Goal: Task Accomplishment & Management: Use online tool/utility

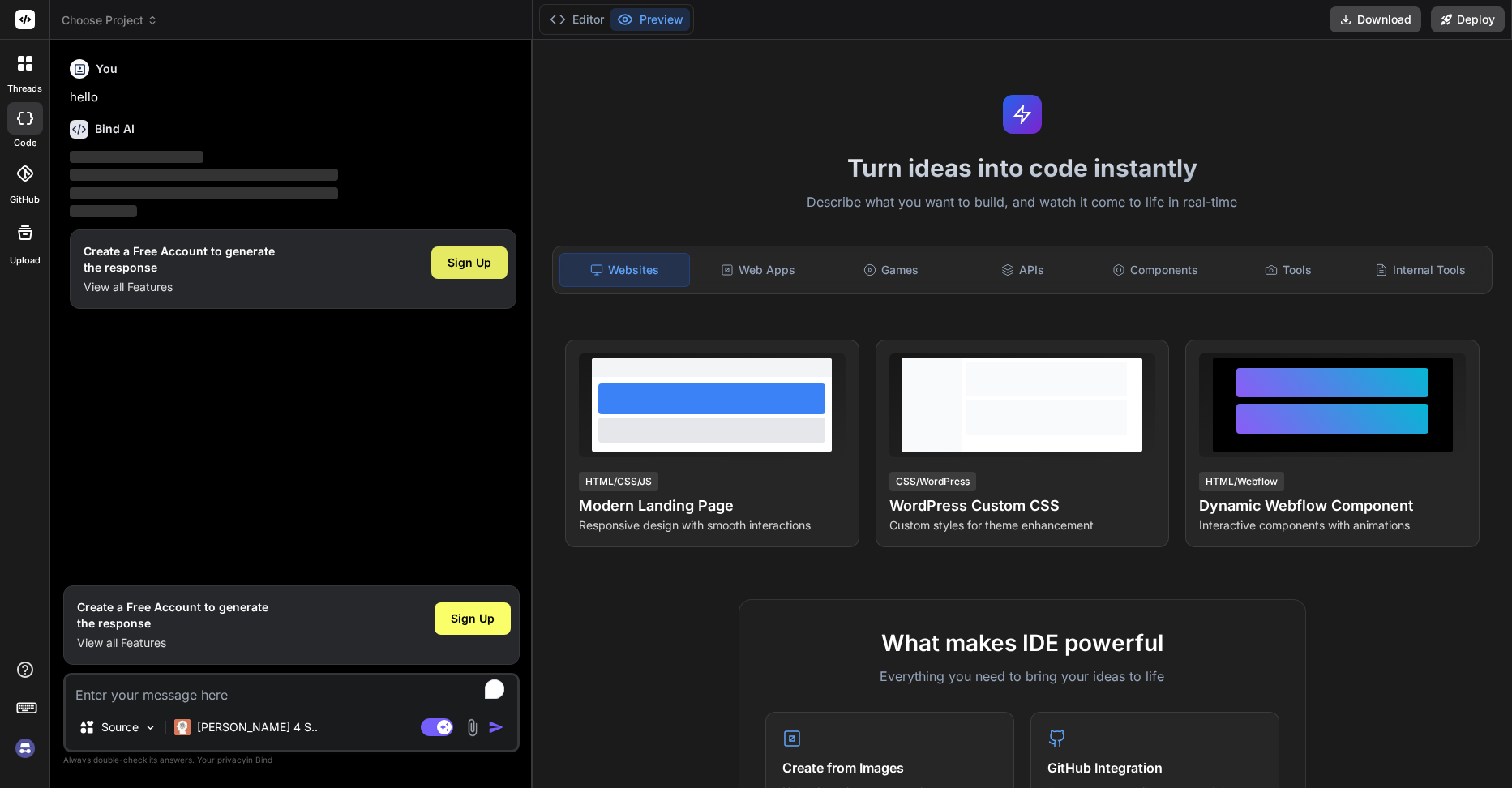
click at [464, 265] on span "Sign Up" at bounding box center [470, 262] width 43 height 16
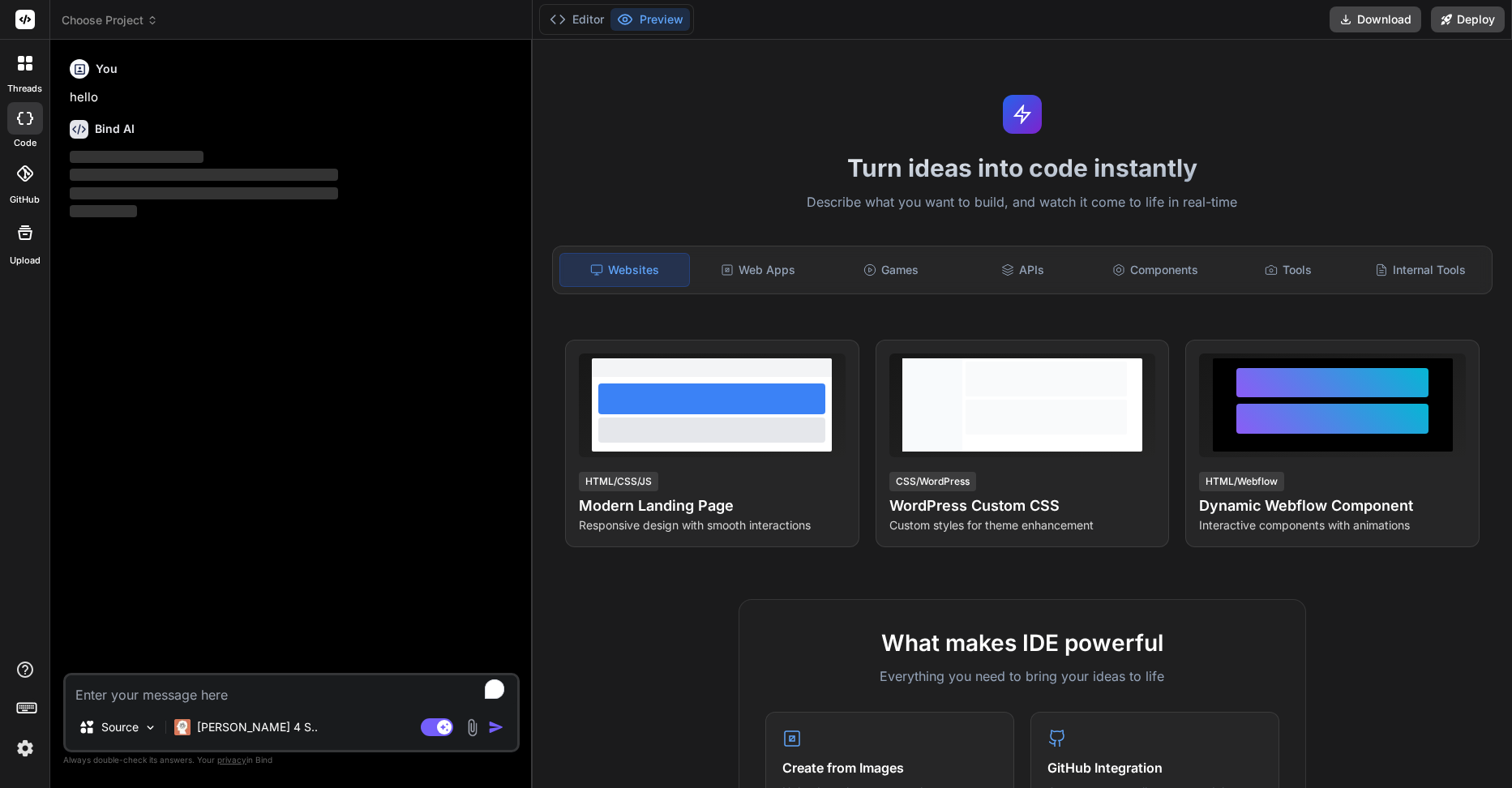
click at [147, 22] on icon at bounding box center [153, 20] width 12 height 12
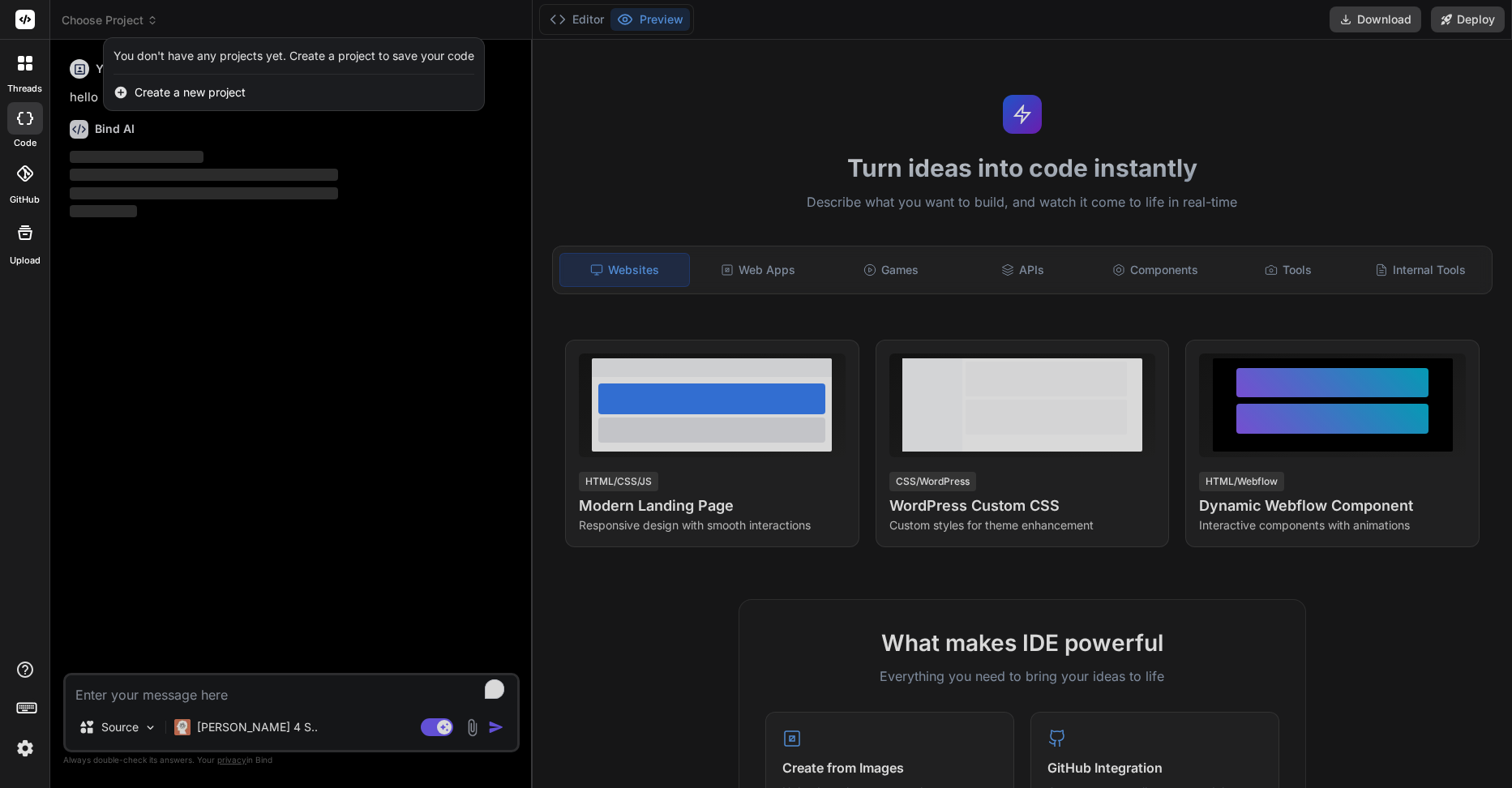
click at [191, 277] on div at bounding box center [756, 394] width 1512 height 788
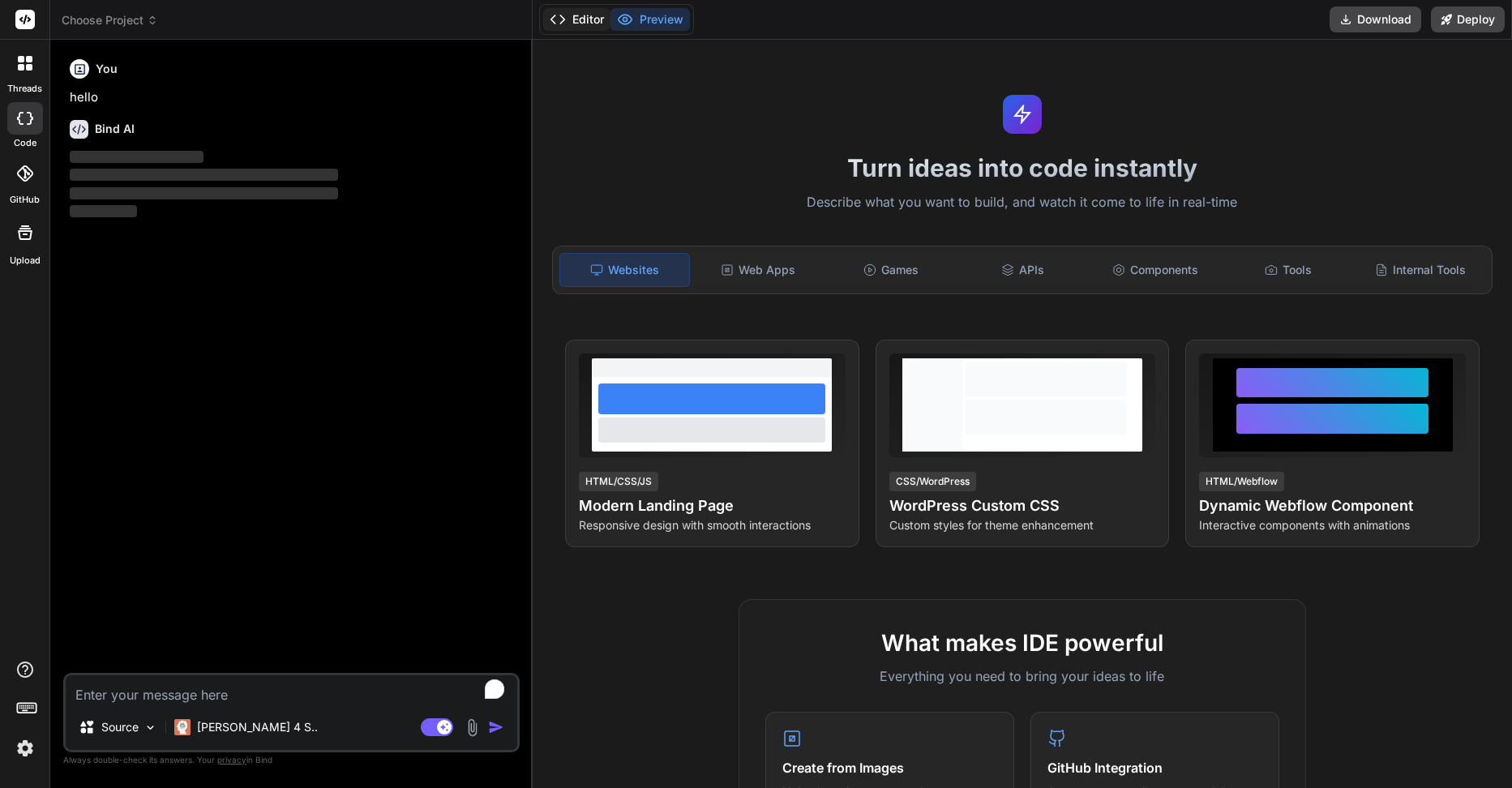
click at [584, 17] on button "Editor" at bounding box center [576, 19] width 68 height 23
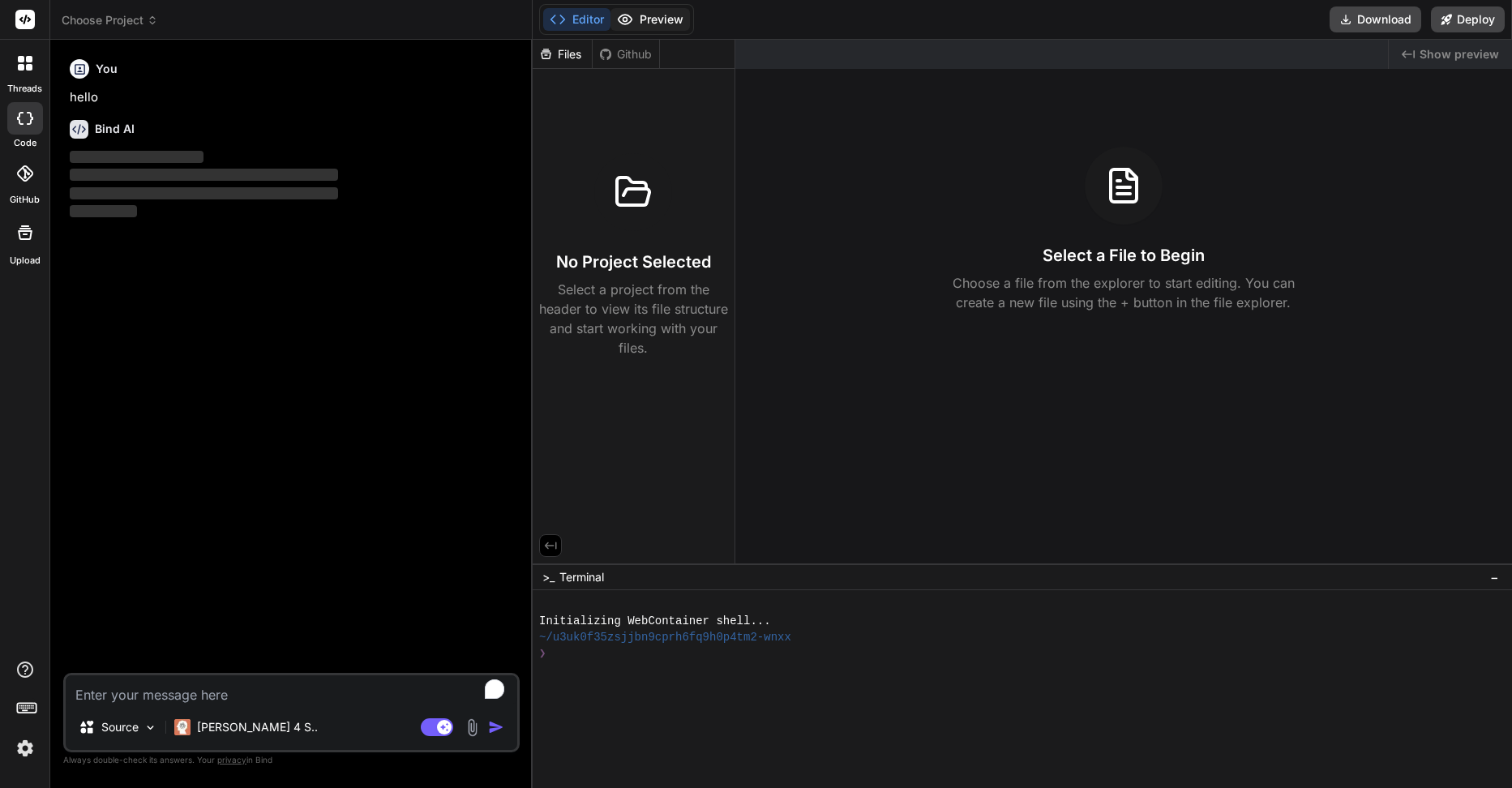
click at [657, 14] on button "Preview" at bounding box center [650, 19] width 79 height 23
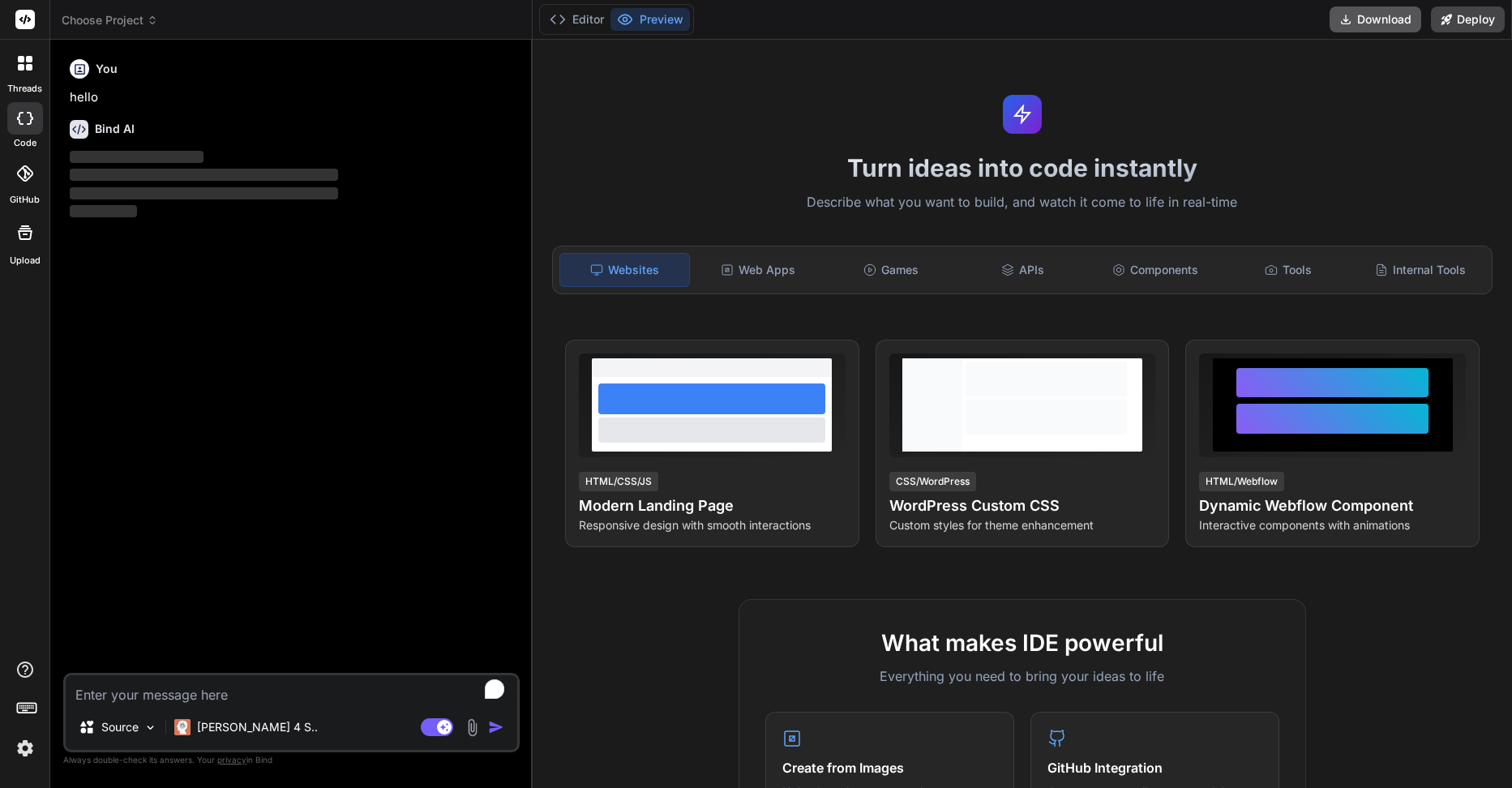
click at [1394, 21] on button "Download" at bounding box center [1375, 19] width 92 height 26
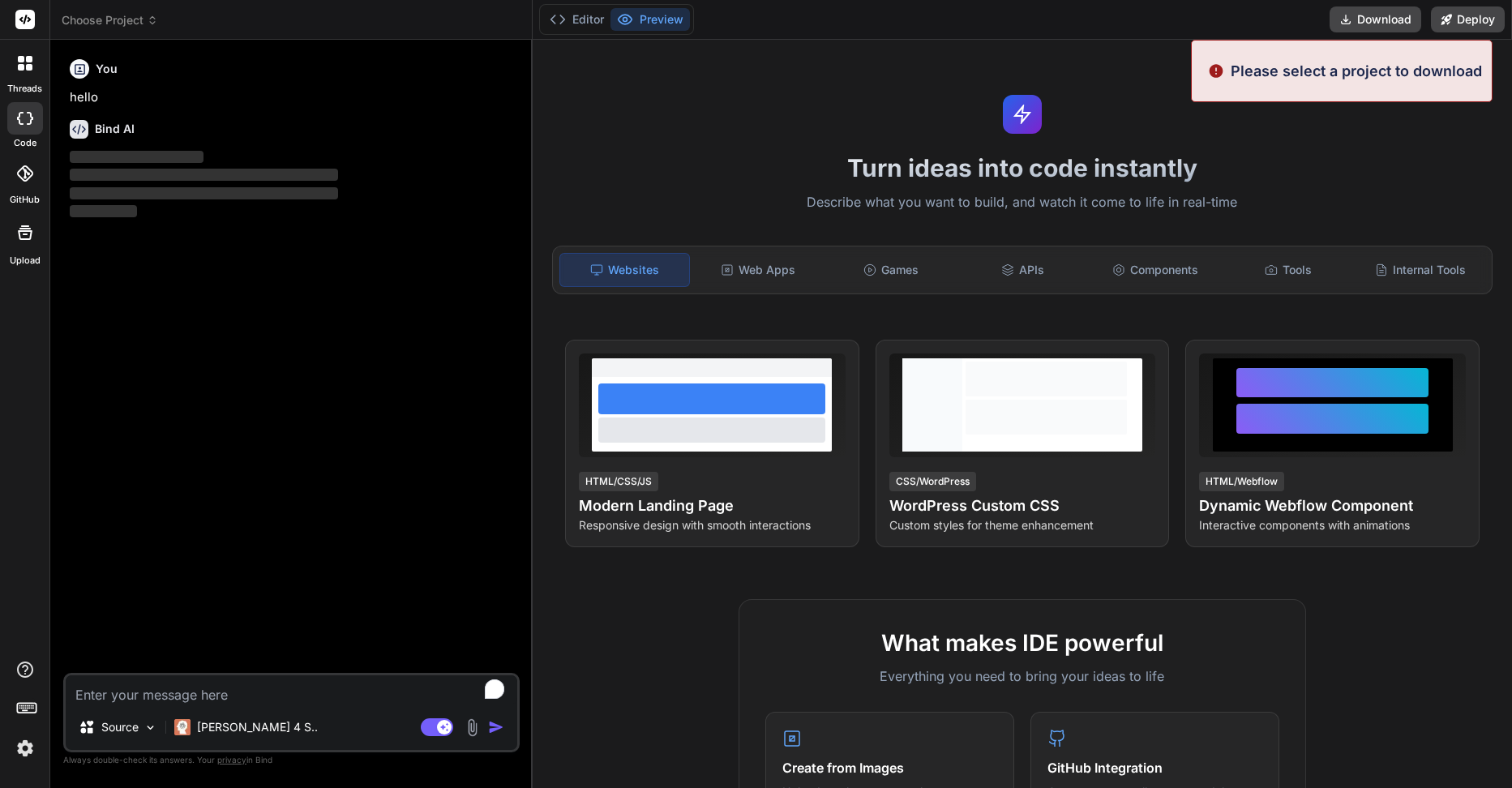
click at [1301, 119] on div "Turn ideas into code instantly Describe what you want to build, and watch it co…" at bounding box center [1022, 414] width 979 height 748
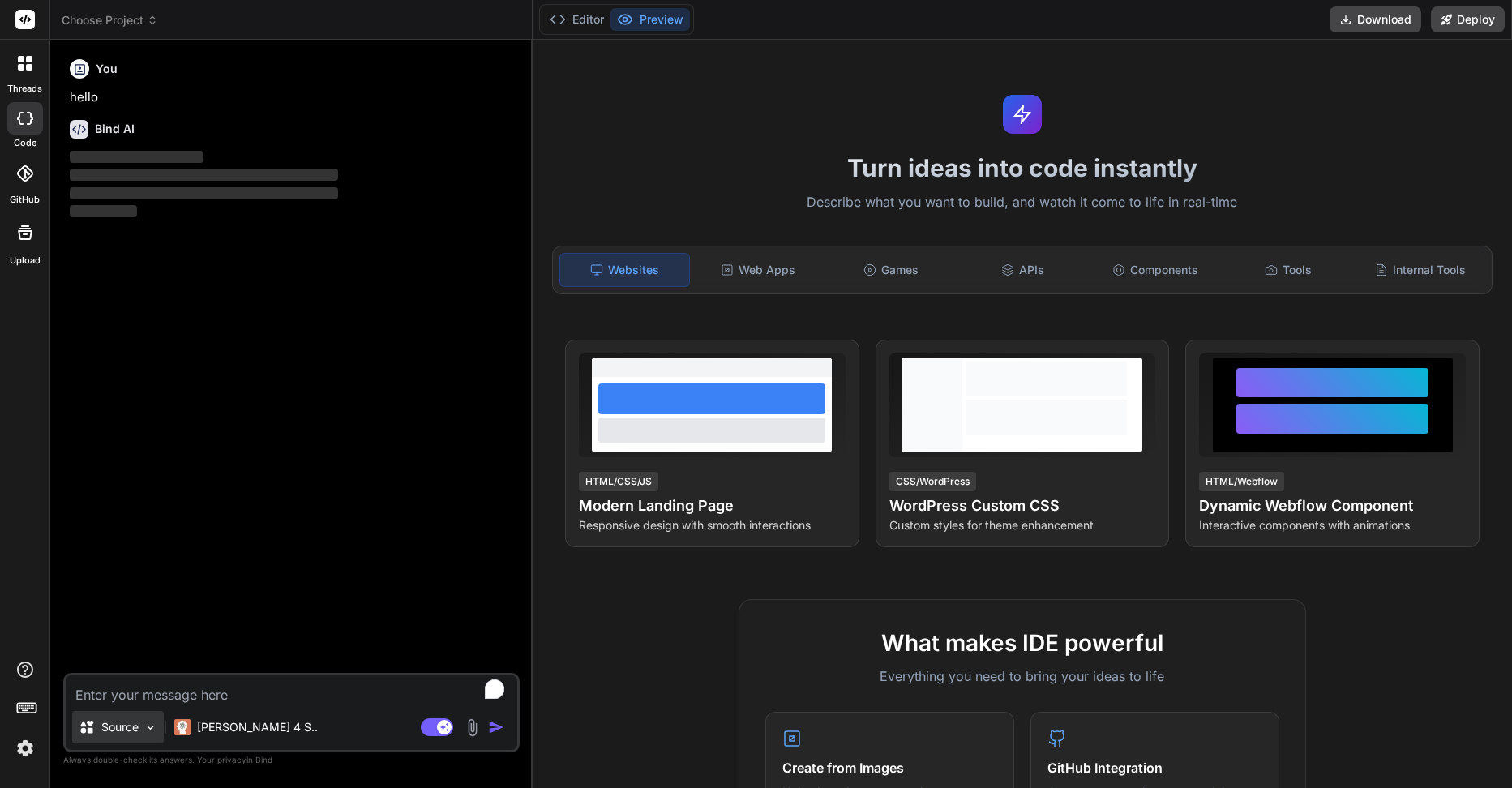
click at [127, 726] on p "Source" at bounding box center [120, 726] width 38 height 16
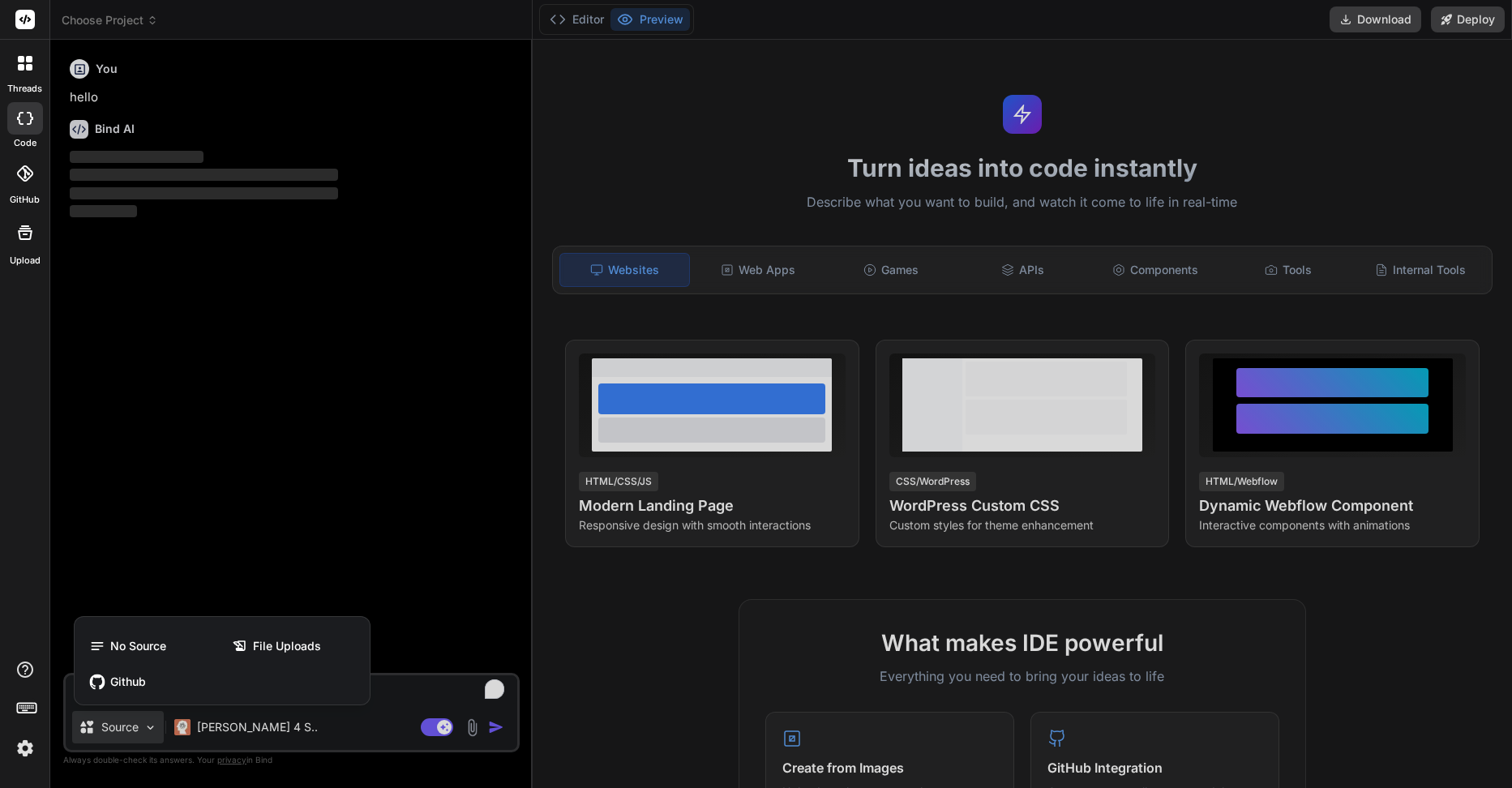
click at [328, 707] on div at bounding box center [756, 394] width 1512 height 788
type textarea "x"
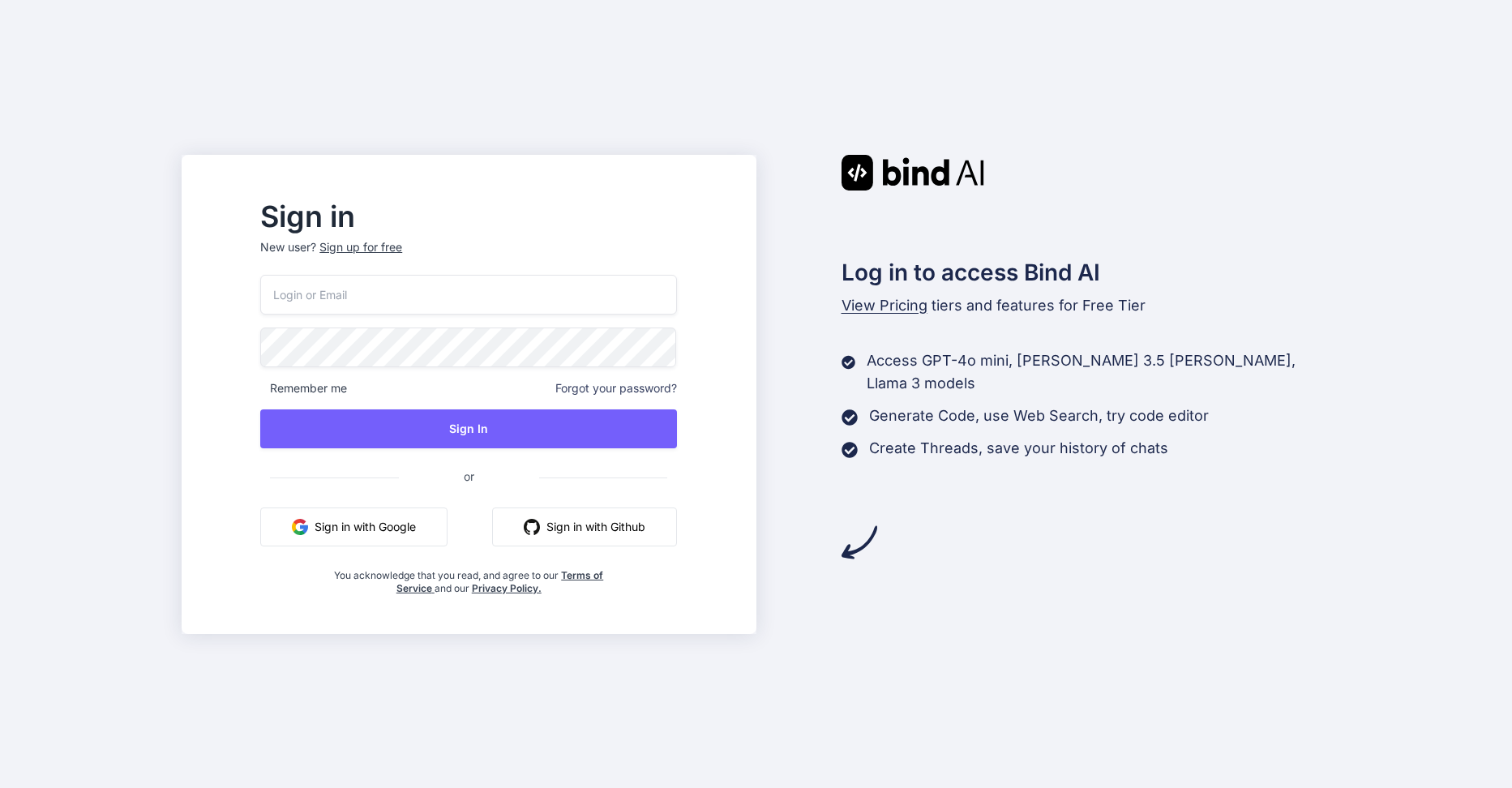
click at [448, 526] on button "Sign in with Google" at bounding box center [354, 527] width 188 height 39
click at [448, 527] on button "Sign in with Google" at bounding box center [354, 527] width 188 height 39
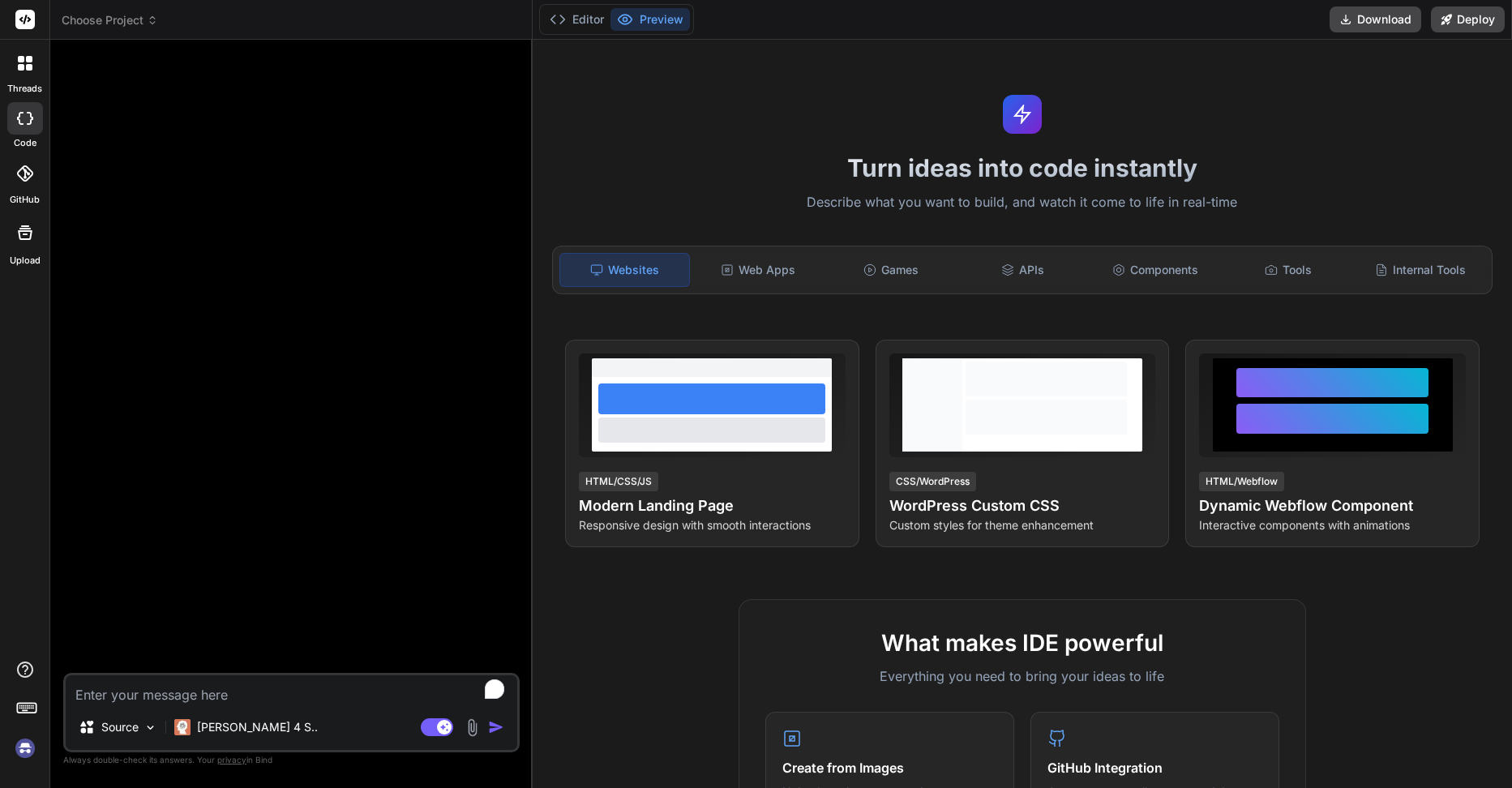
click at [18, 74] on div at bounding box center [25, 63] width 34 height 34
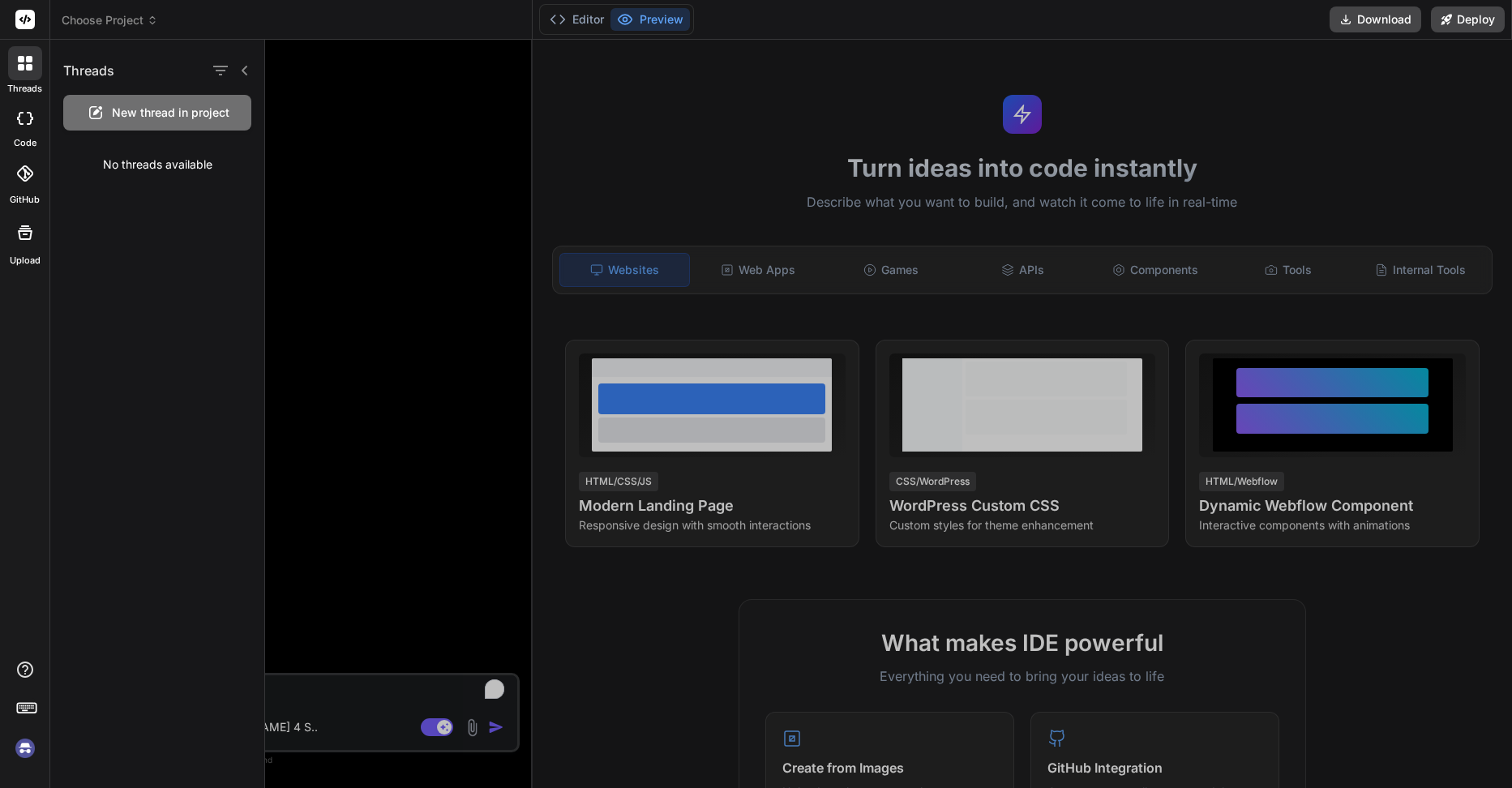
click at [20, 750] on img at bounding box center [25, 748] width 28 height 28
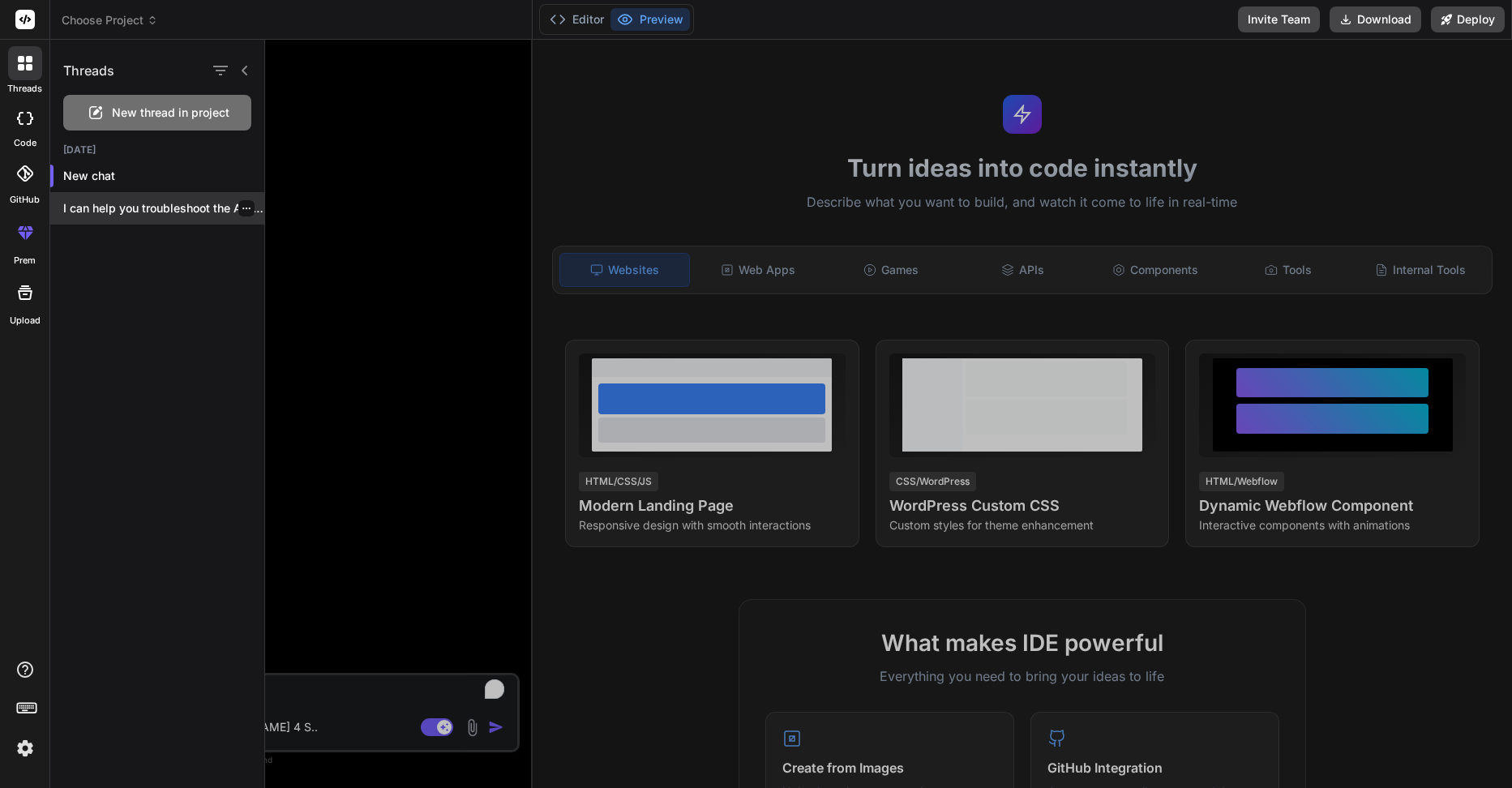
click at [149, 214] on p "I can help you troubleshoot the Arduino..." at bounding box center [163, 208] width 201 height 16
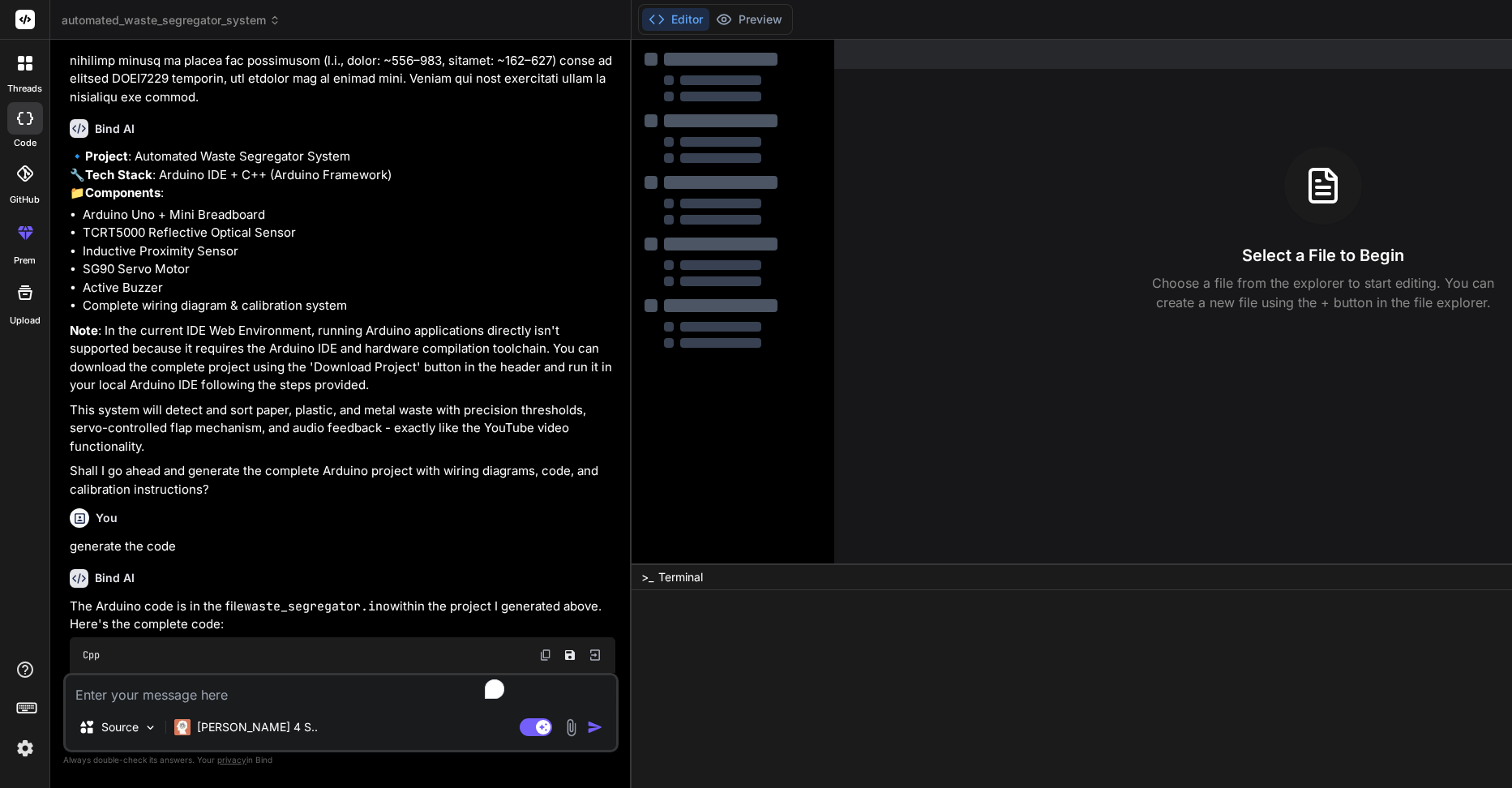
type textarea "x"
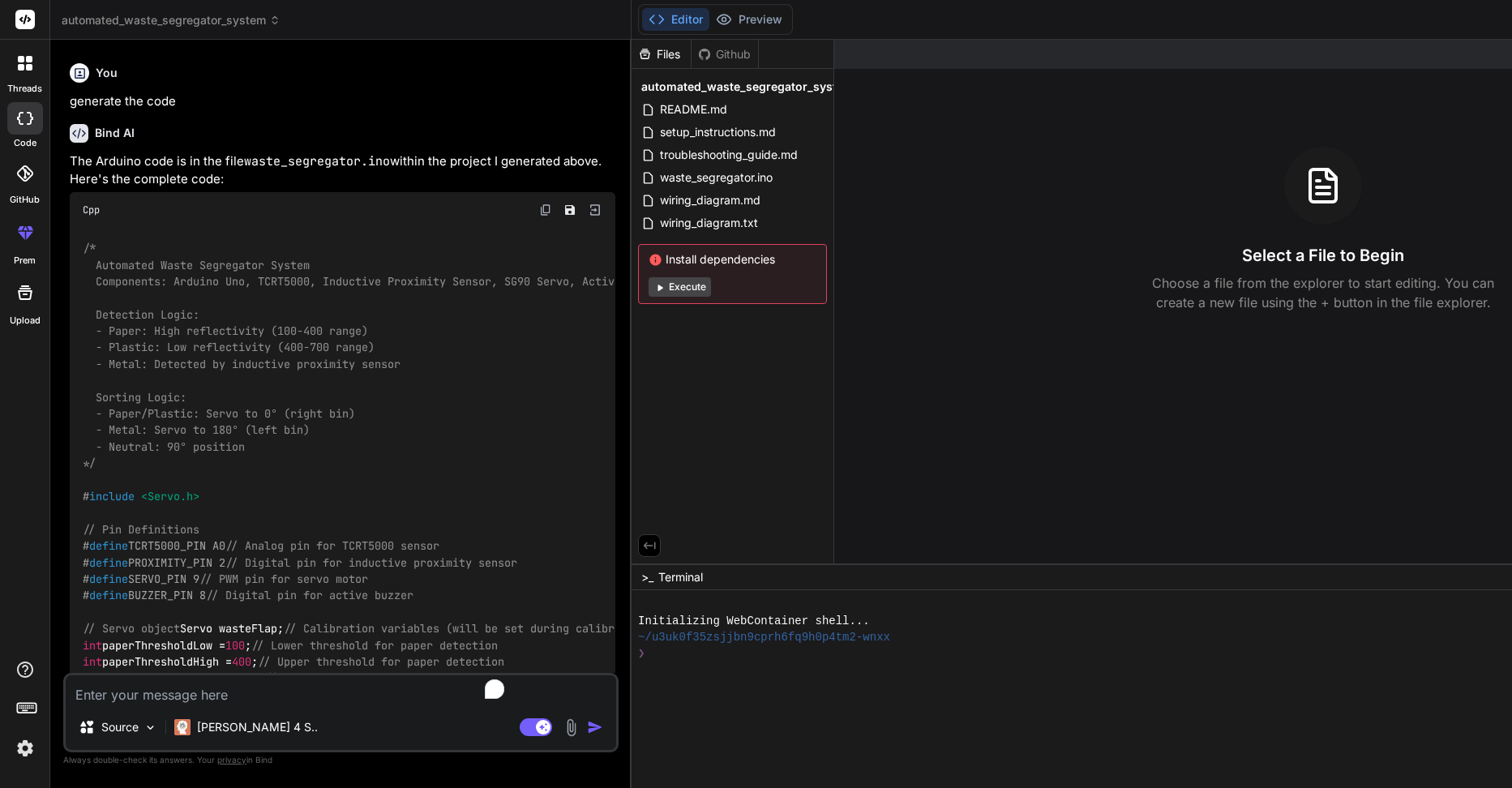
scroll to position [1323, 0]
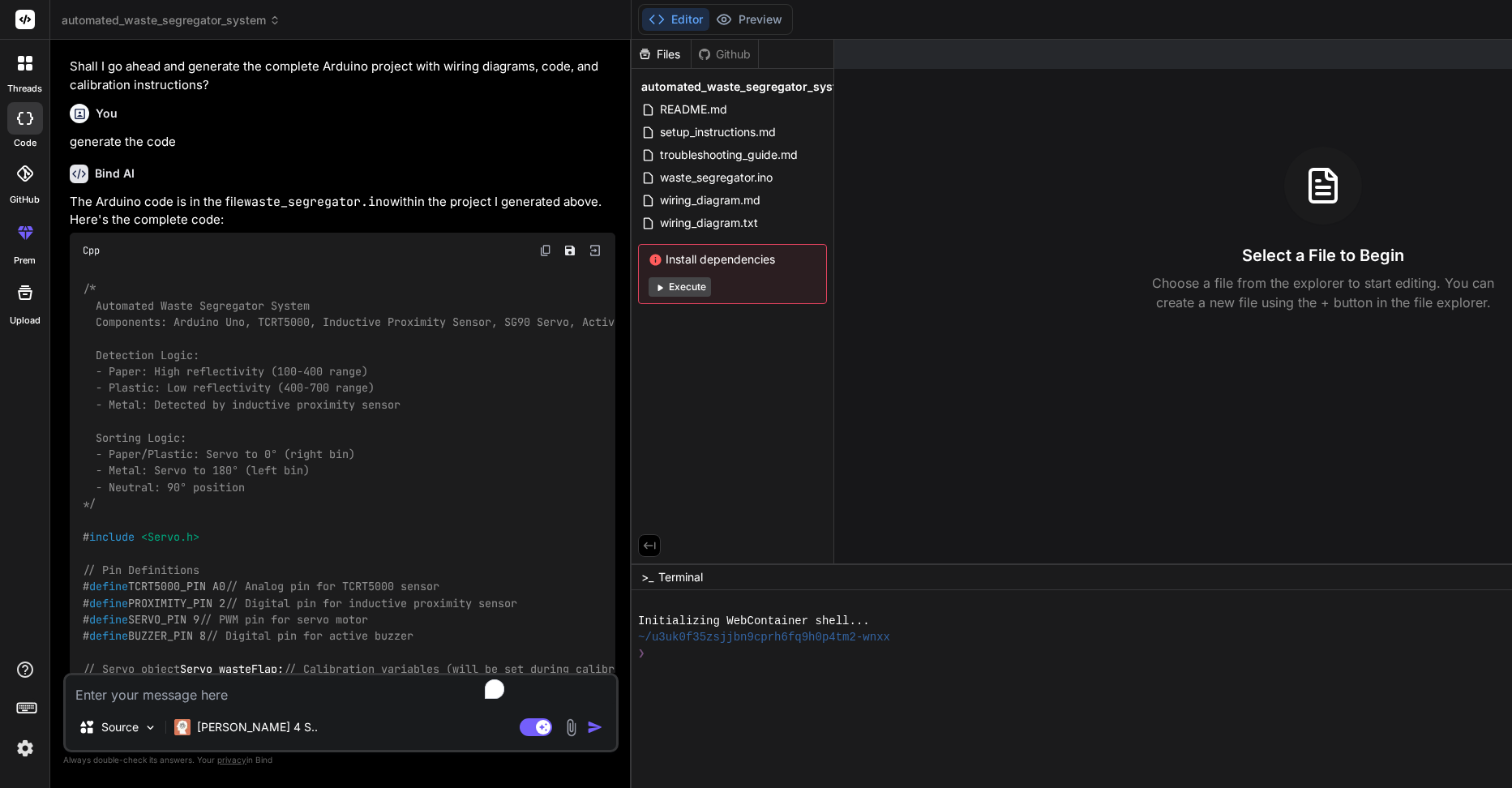
click at [540, 257] on img at bounding box center [546, 251] width 13 height 13
click at [117, 701] on textarea "To enrich screen reader interactions, please activate Accessibility in Grammarl…" at bounding box center [341, 690] width 550 height 29
paste textarea "WORKING CODE FOR INDUCTIVE SENSOR int input_pin = 7; int led_pin = 9; void setu…"
type textarea "WORKING CODE FOR INDUCTIVE SENSOR int input_pin = 7; int led_pin = 9; void setu…"
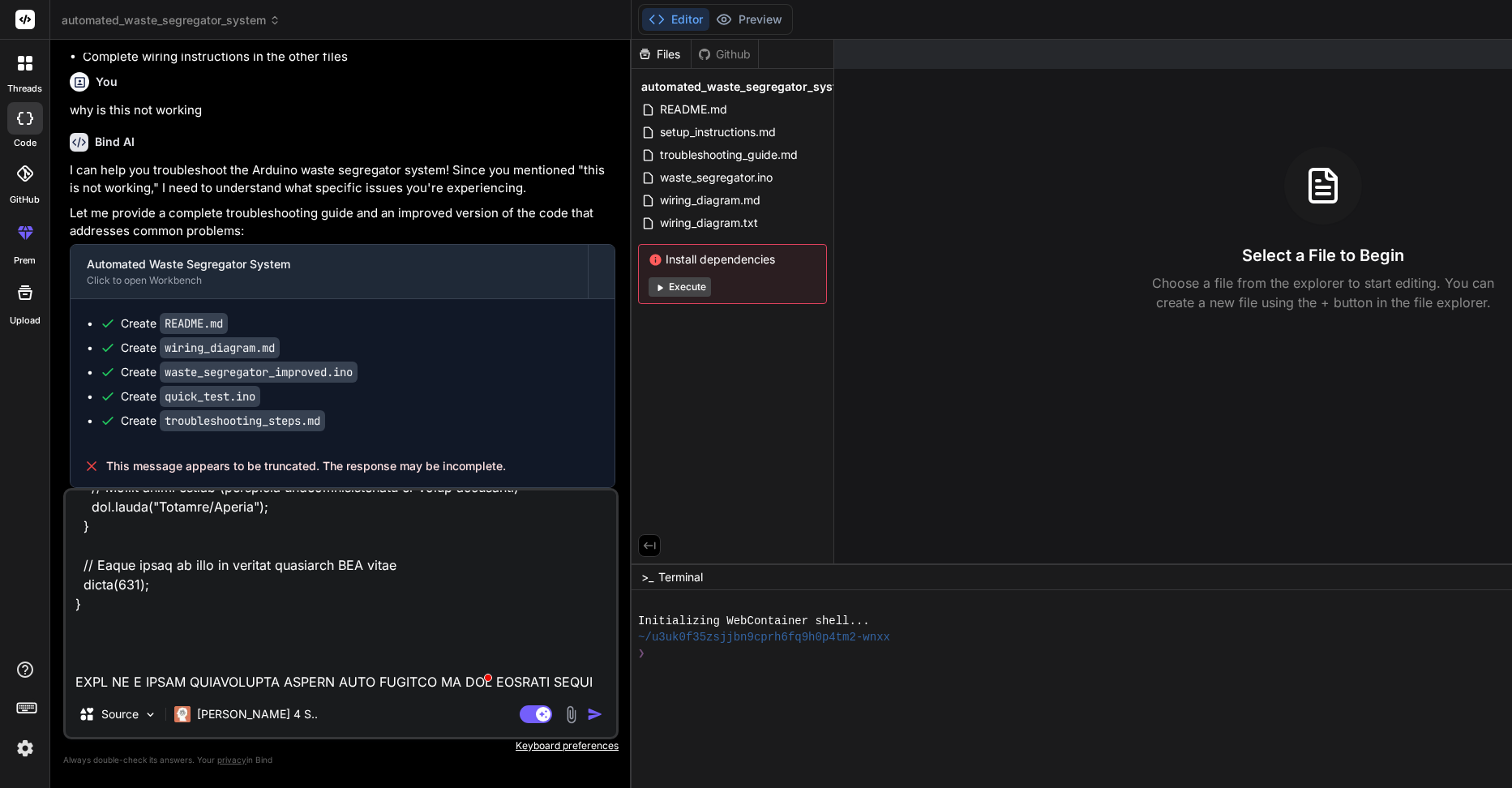
scroll to position [6793, 0]
type textarea "x"
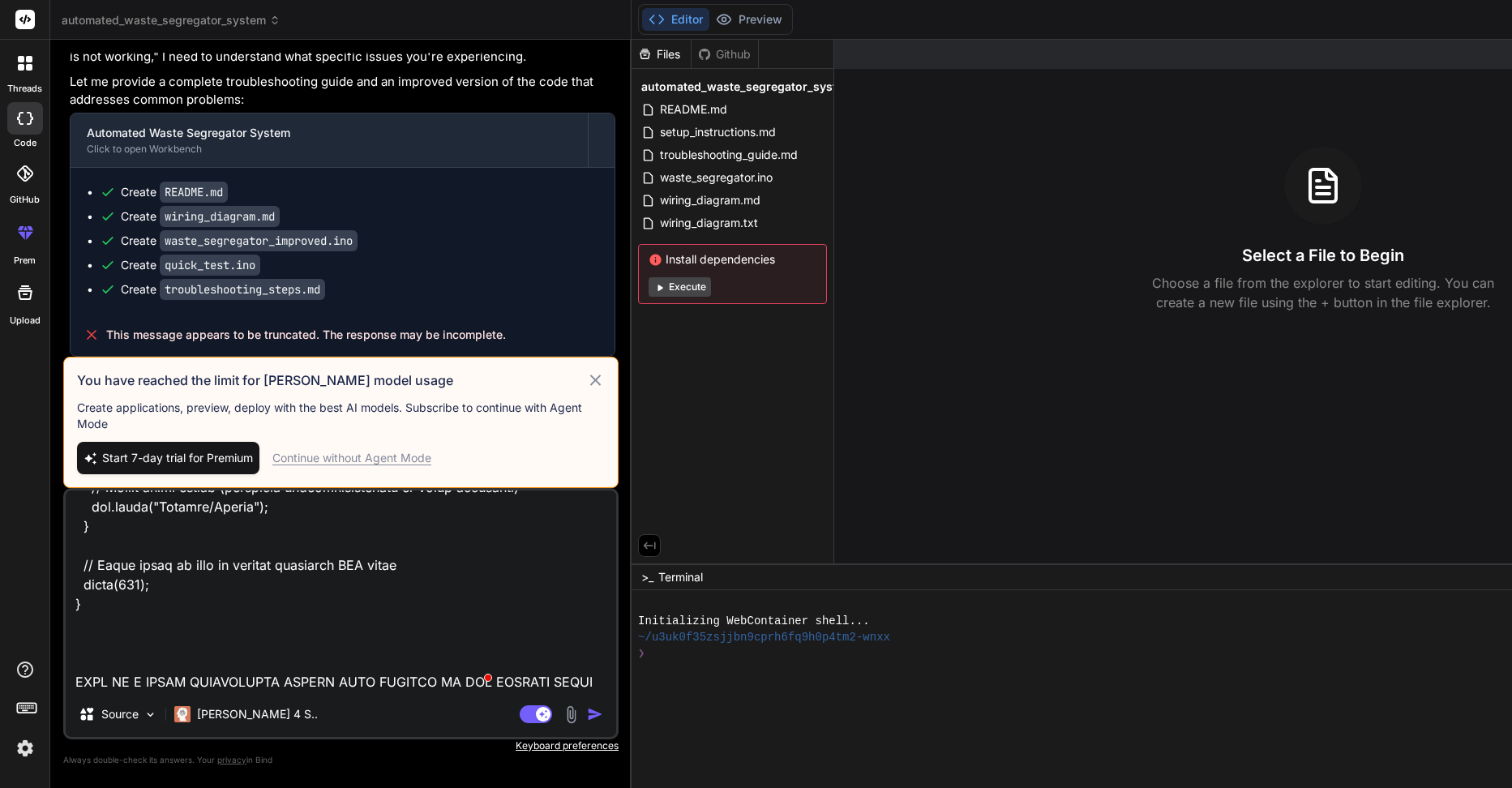
type textarea "WORKING CODE FOR INDUCTIVE SENSOR int input_pin = 7; int led_pin = 9; void setu…"
click at [197, 453] on span "Start 7-day trial for Premium" at bounding box center [177, 458] width 151 height 16
type textarea "x"
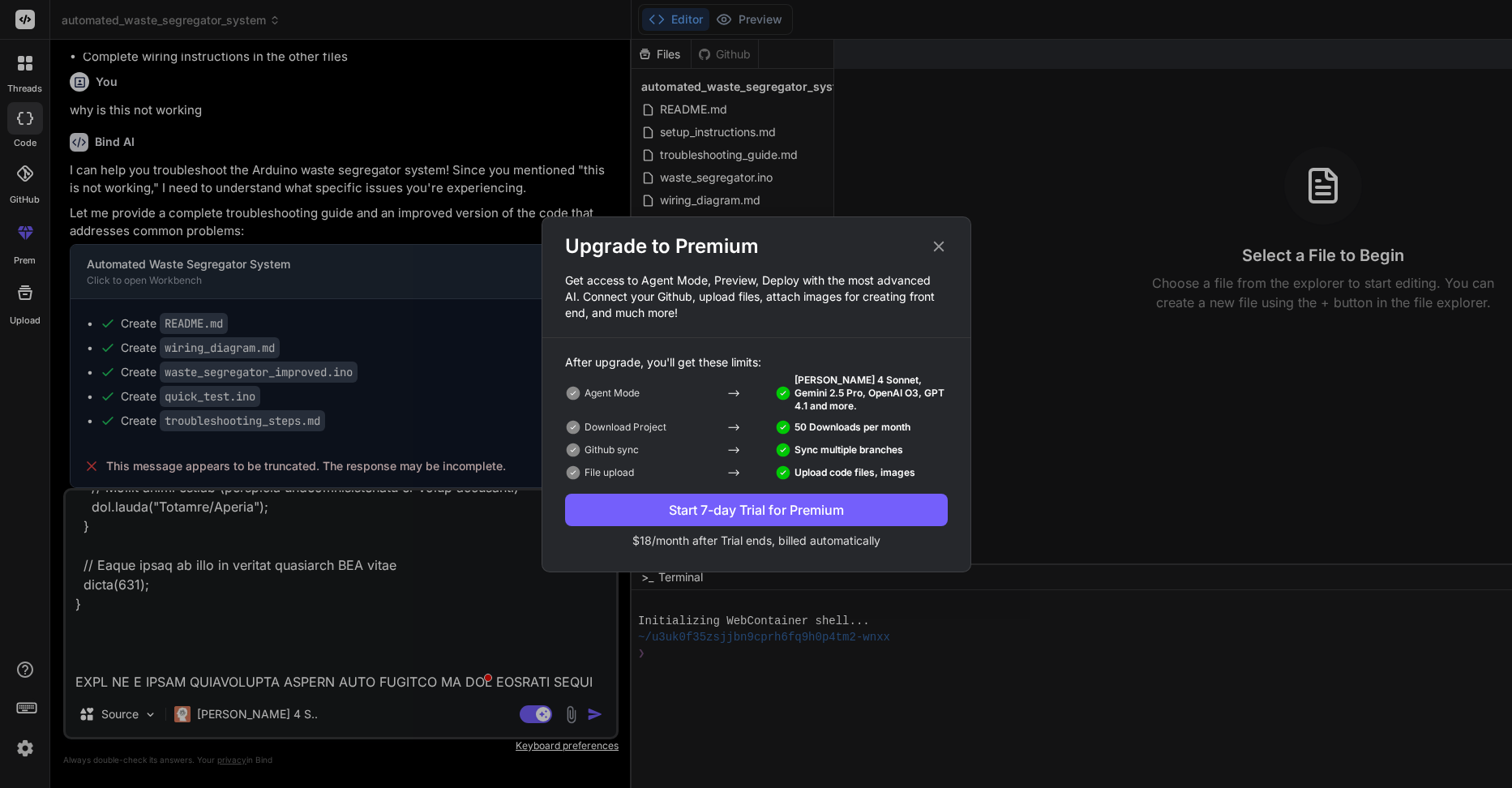
click at [627, 506] on div "Start 7-day Trial for Premium" at bounding box center [756, 509] width 383 height 19
click at [940, 238] on icon at bounding box center [938, 246] width 18 height 18
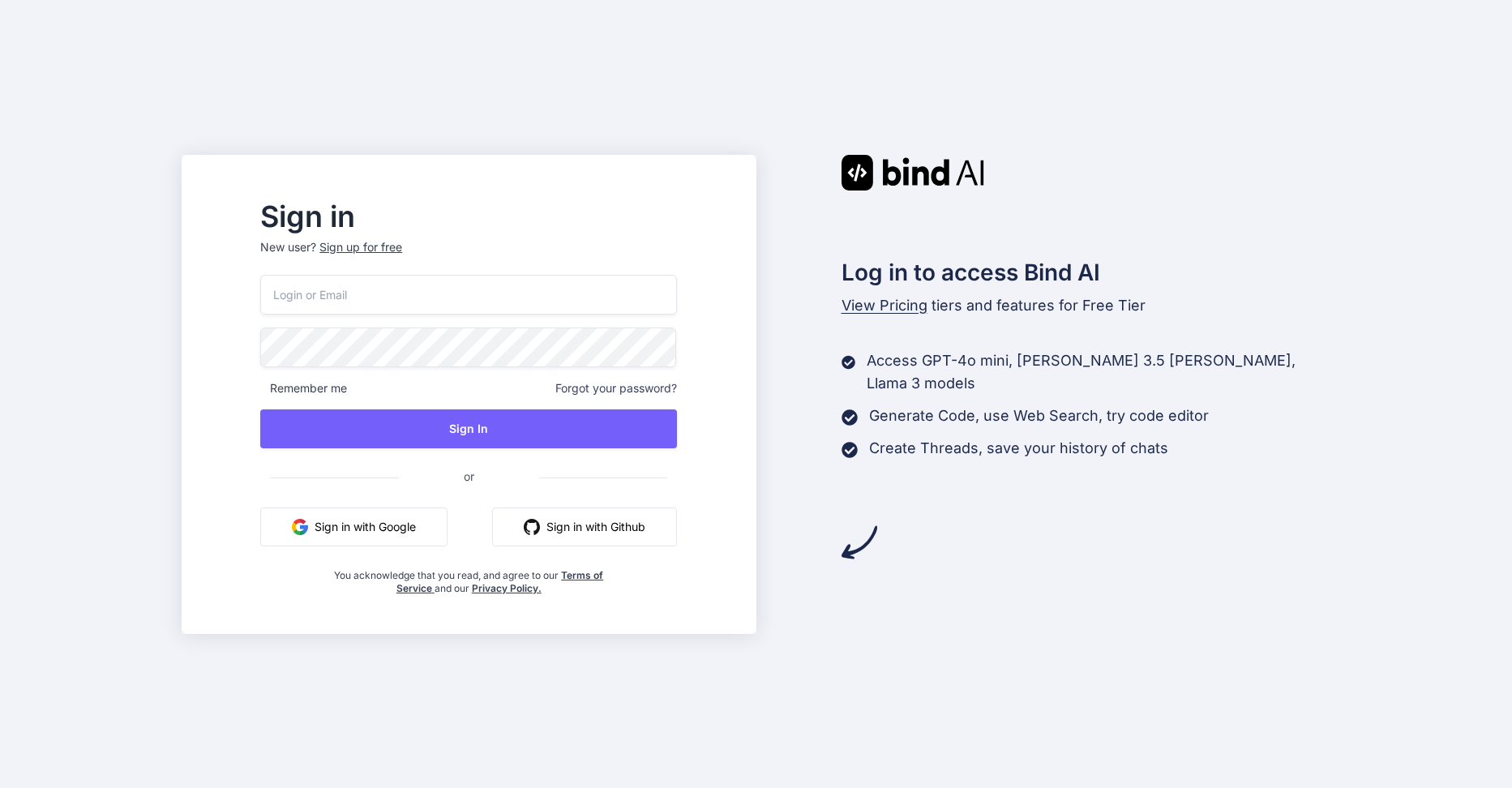
click at [448, 536] on button "Sign in with Google" at bounding box center [354, 527] width 188 height 39
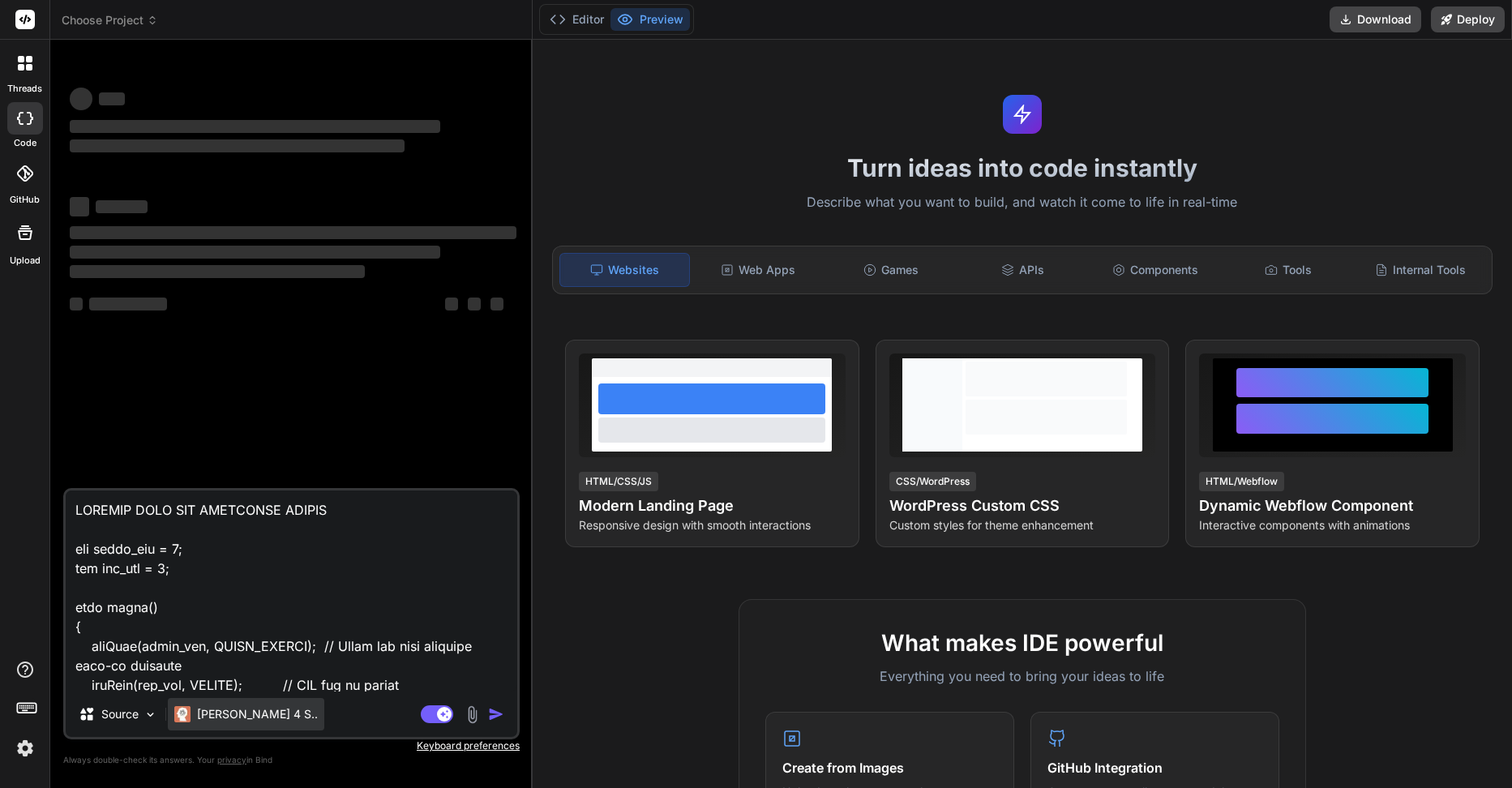
click at [225, 723] on div "[PERSON_NAME] 4 S.." at bounding box center [246, 714] width 157 height 33
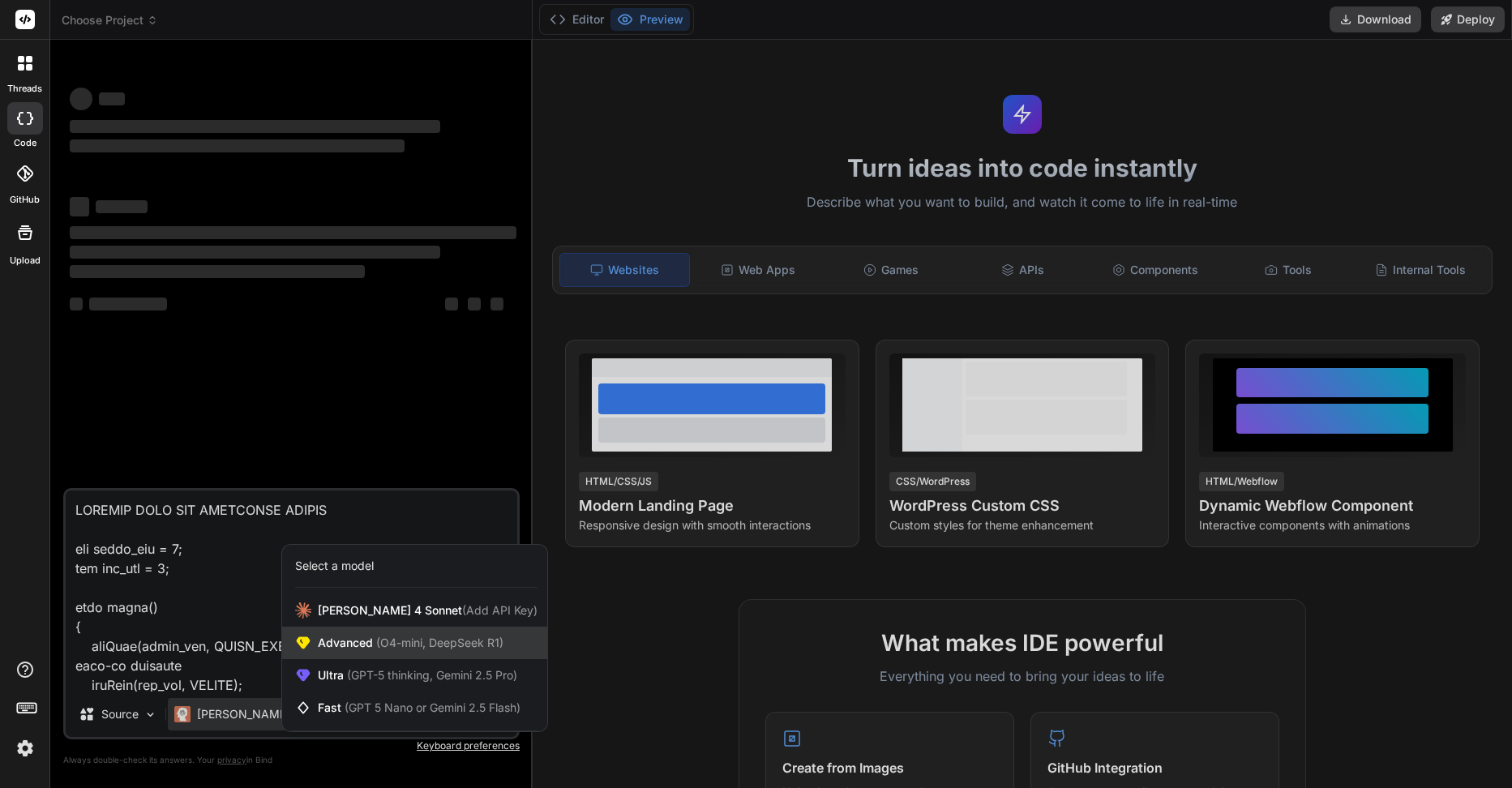
click at [346, 647] on span "Advanced (O4-mini, DeepSeek R1)" at bounding box center [410, 642] width 186 height 16
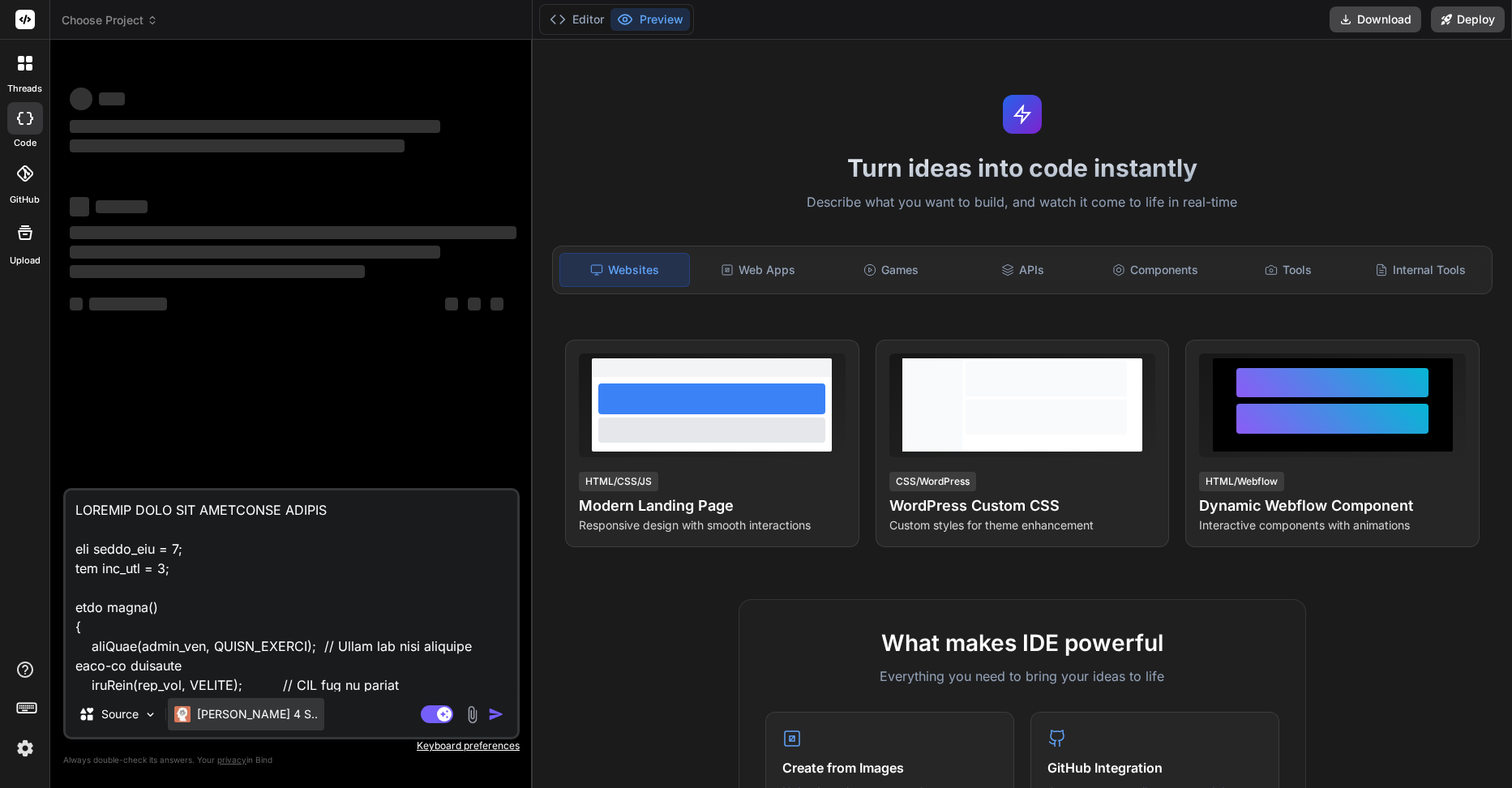
click at [213, 702] on div "[PERSON_NAME] 4 S.." at bounding box center [246, 714] width 157 height 33
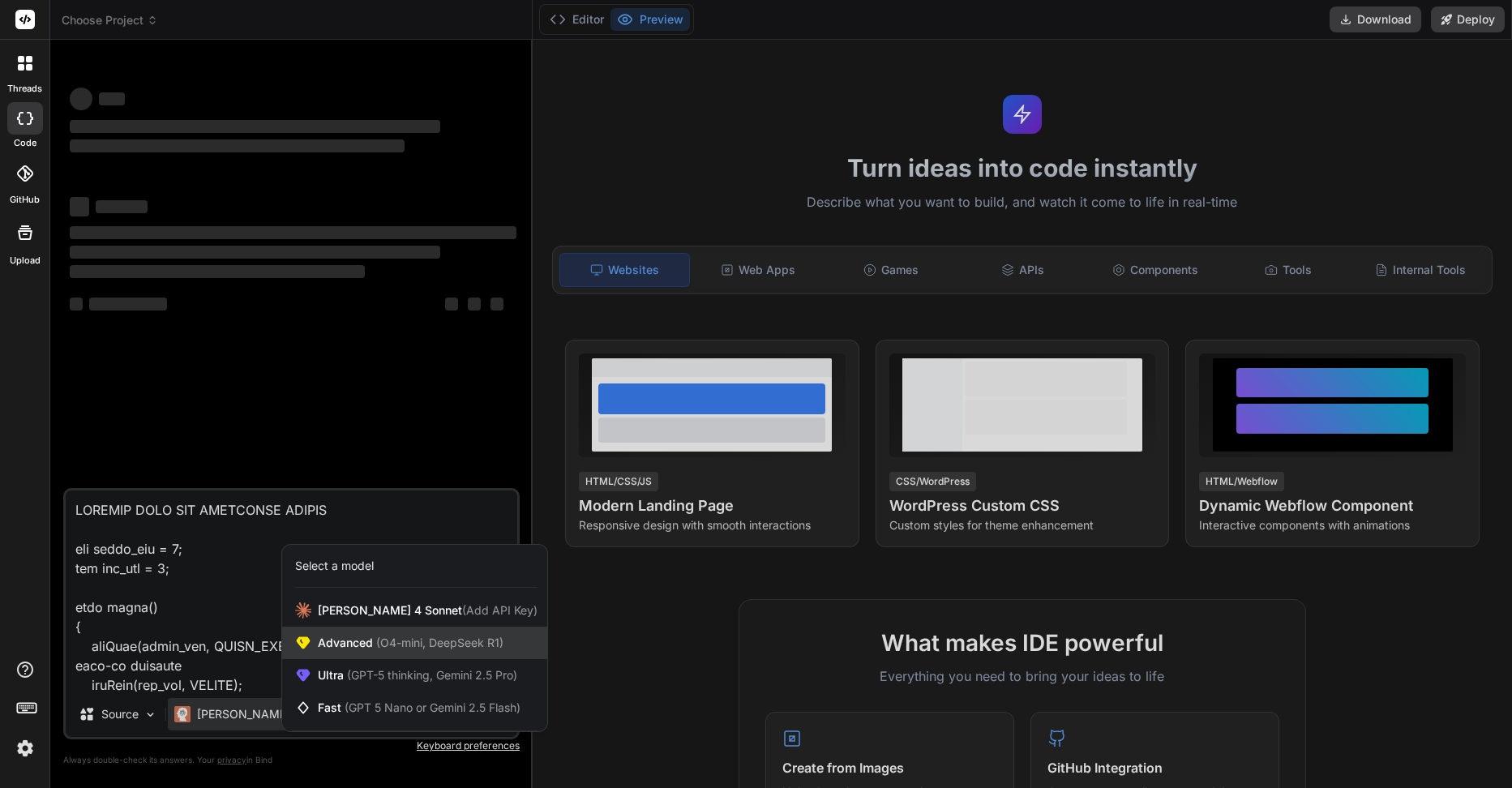
click at [354, 632] on div "Advanced (O4-mini, DeepSeek R1)" at bounding box center [414, 643] width 265 height 33
type textarea "x"
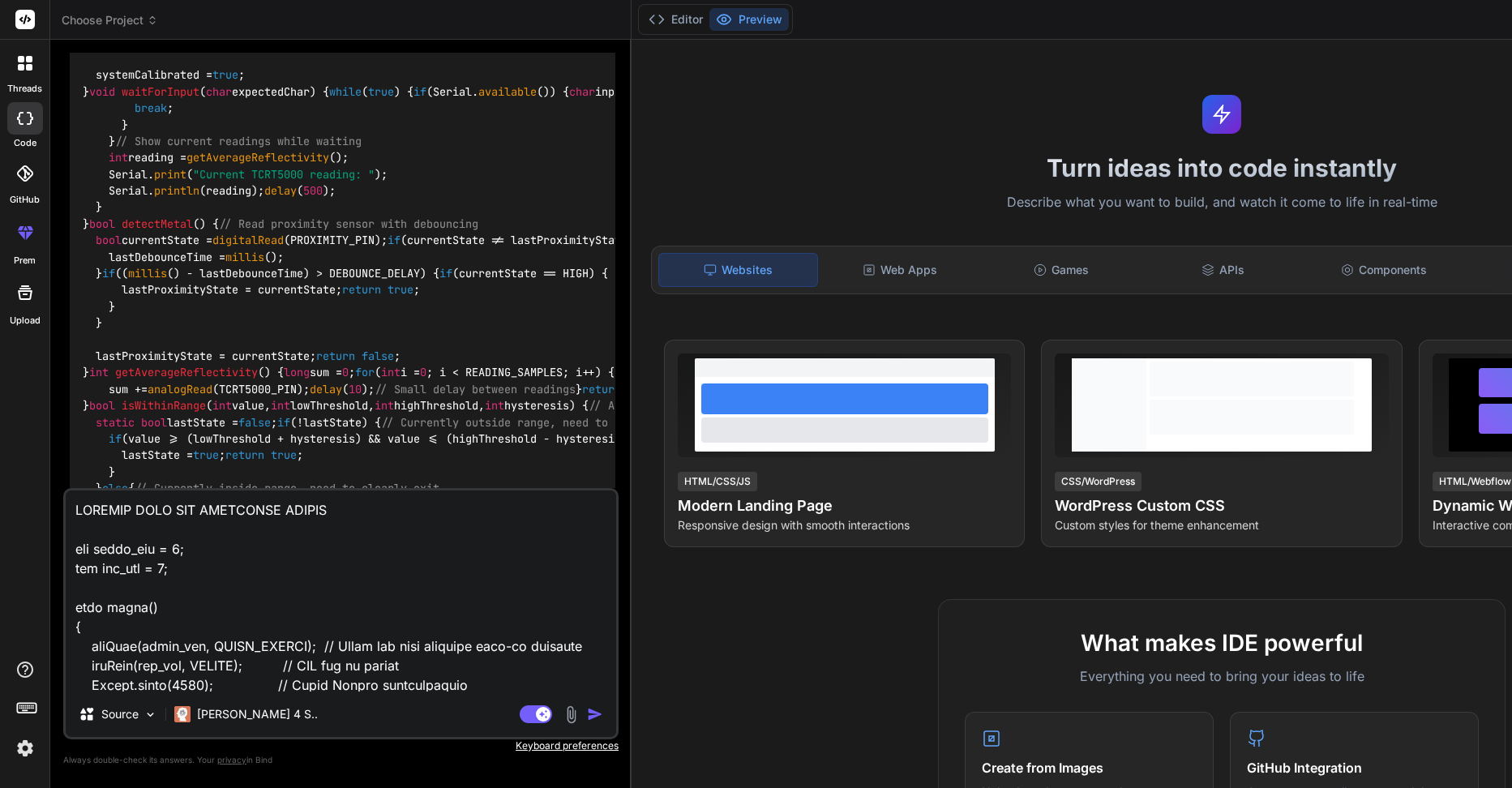
scroll to position [6639, 0]
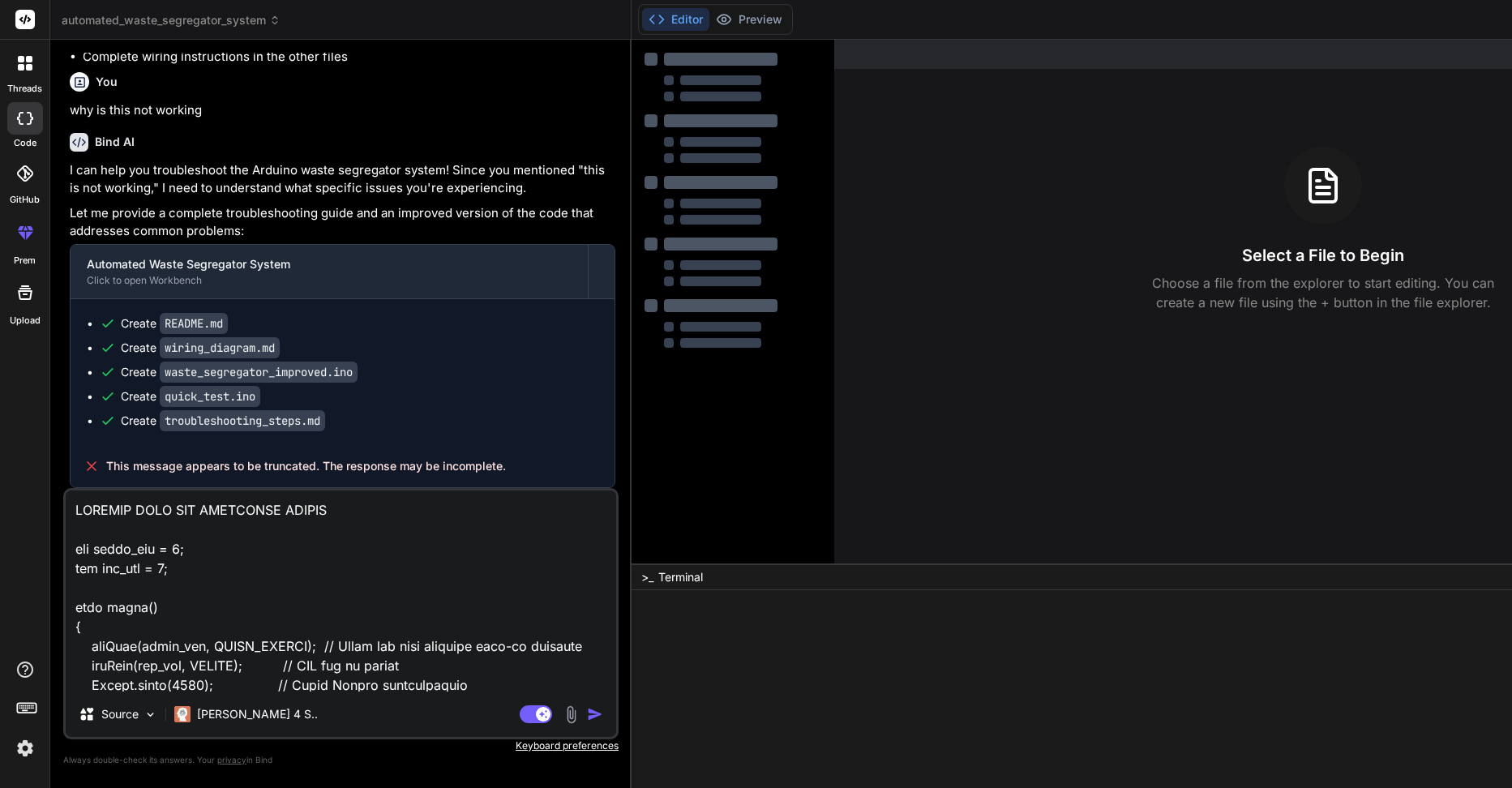
type textarea "x"
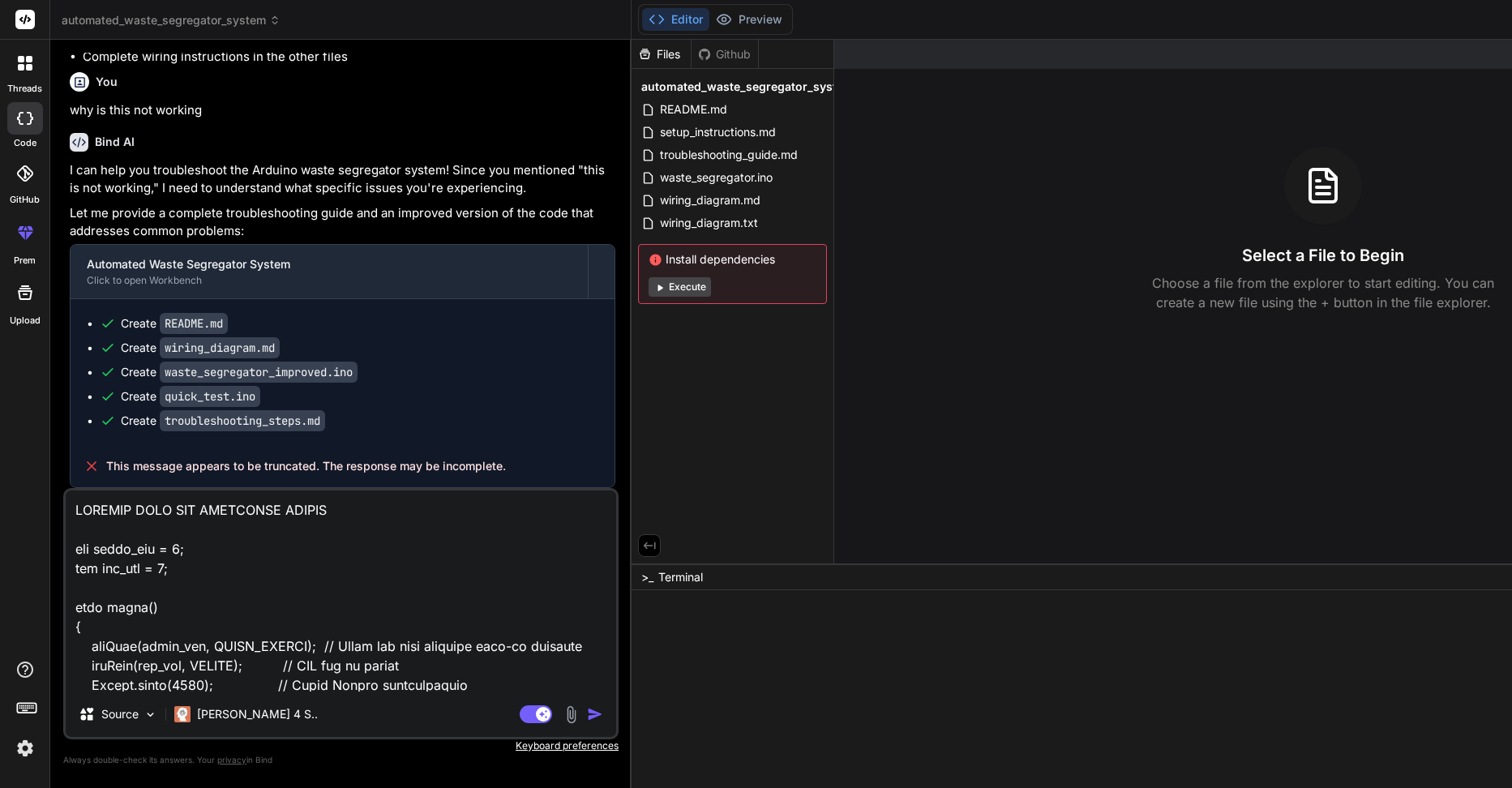
scroll to position [6647, 0]
